Goal: Navigation & Orientation: Find specific page/section

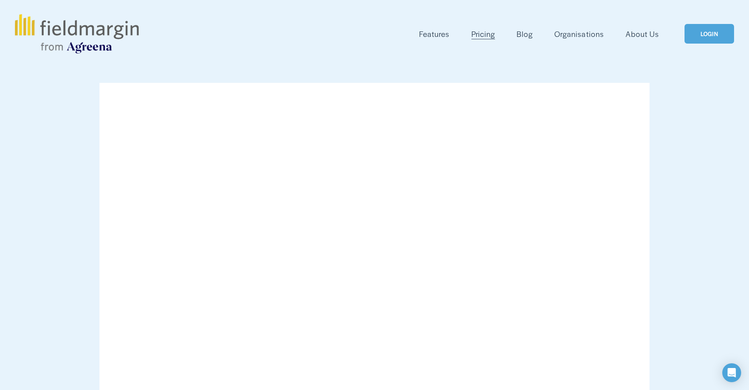
click at [708, 42] on link "LOGIN" at bounding box center [709, 34] width 50 height 20
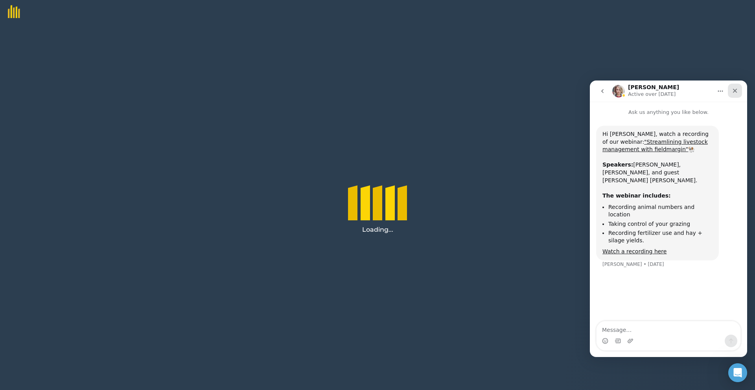
click at [738, 90] on div "Close" at bounding box center [735, 91] width 14 height 14
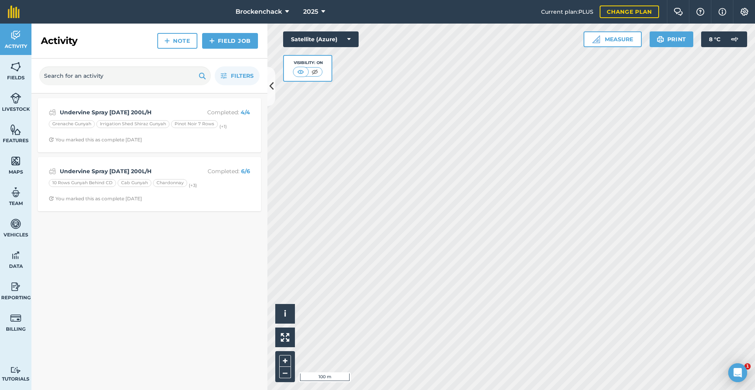
click at [107, 24] on div "Activity Fields Livestock Features Maps Team Vehicles Data Reporting Billing Tu…" at bounding box center [377, 207] width 755 height 367
